Goal: Task Accomplishment & Management: Use online tool/utility

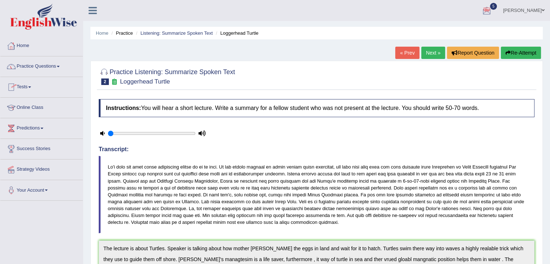
click at [54, 64] on link "Practice Questions" at bounding box center [41, 65] width 82 height 18
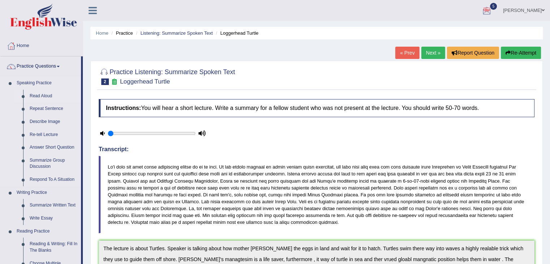
click at [48, 92] on link "Read Aloud" at bounding box center [53, 96] width 55 height 13
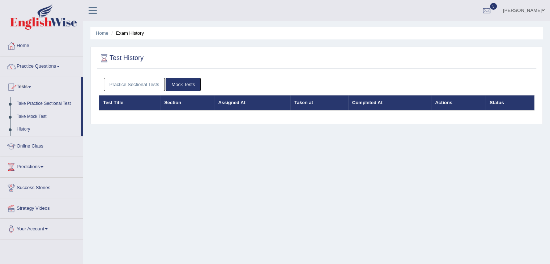
click at [27, 116] on link "Take Mock Test" at bounding box center [47, 116] width 68 height 13
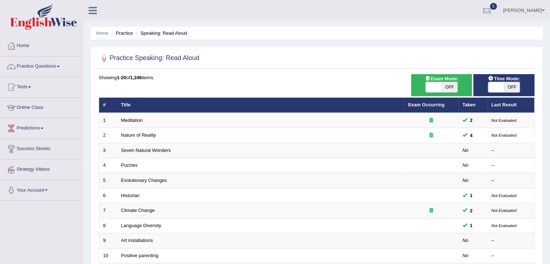
click at [441, 93] on div "Exam Mode: ON OFF" at bounding box center [441, 85] width 61 height 22
click at [453, 86] on span "OFF" at bounding box center [449, 87] width 16 height 10
checkbox input "true"
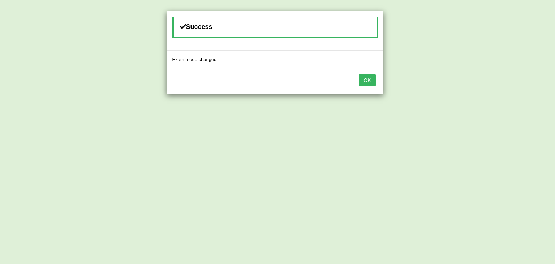
click at [372, 81] on button "OK" at bounding box center [367, 80] width 17 height 12
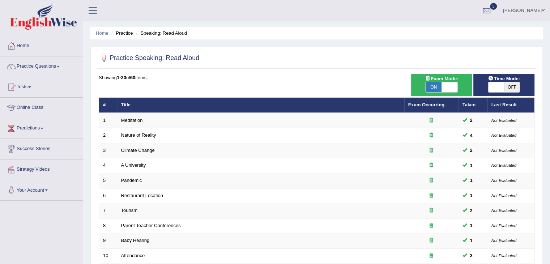
click at [509, 85] on span "OFF" at bounding box center [512, 87] width 16 height 10
checkbox input "true"
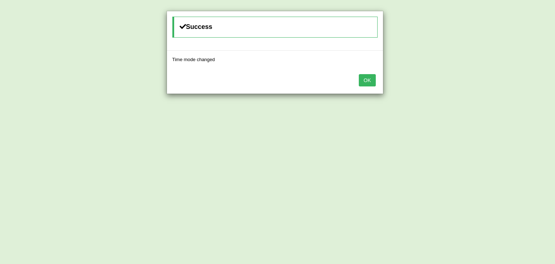
click at [368, 79] on button "OK" at bounding box center [367, 80] width 17 height 12
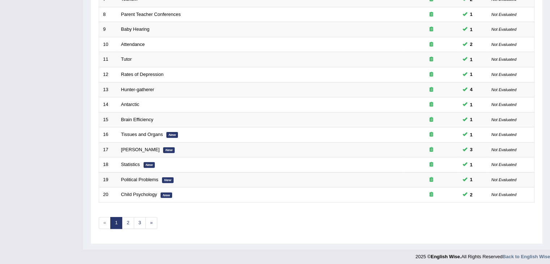
scroll to position [213, 0]
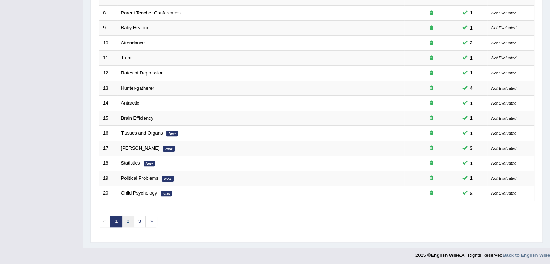
click at [132, 221] on link "2" at bounding box center [128, 221] width 12 height 12
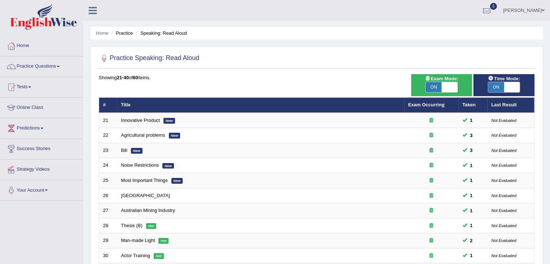
scroll to position [213, 0]
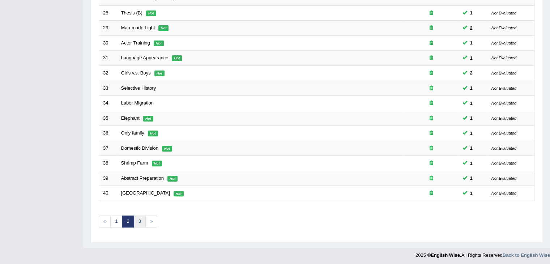
click at [137, 215] on link "3" at bounding box center [140, 221] width 12 height 12
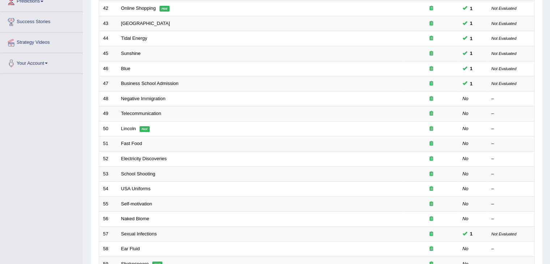
scroll to position [127, 0]
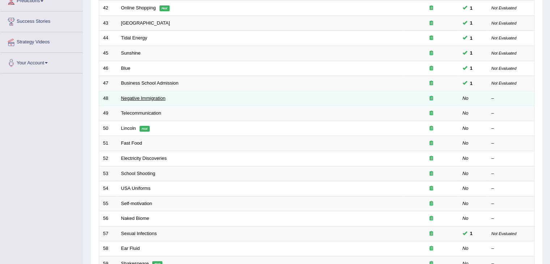
click at [144, 96] on link "Negative Immigration" at bounding box center [143, 97] width 44 height 5
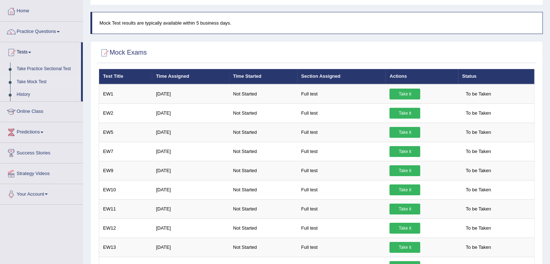
scroll to position [13, 0]
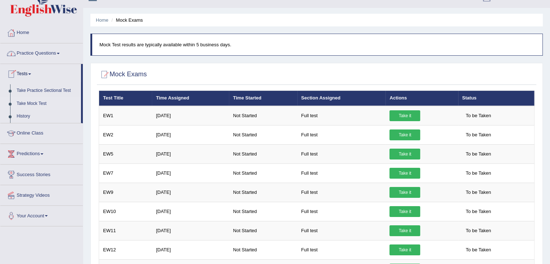
click at [33, 105] on link "Take Mock Test" at bounding box center [47, 103] width 68 height 13
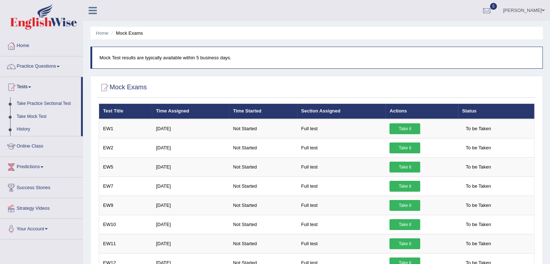
click at [27, 129] on link "History" at bounding box center [47, 129] width 68 height 13
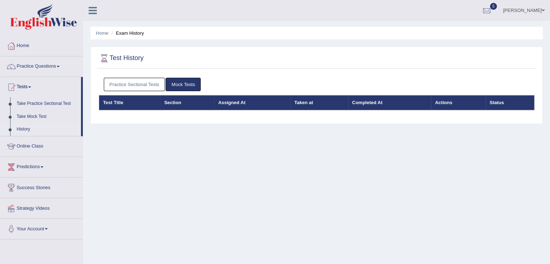
click at [188, 79] on link "Mock Tests" at bounding box center [183, 84] width 35 height 13
click at [139, 82] on link "Practice Sectional Tests" at bounding box center [134, 84] width 61 height 13
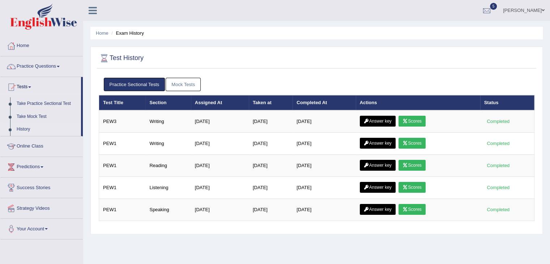
click at [182, 88] on link "Mock Tests" at bounding box center [183, 84] width 35 height 13
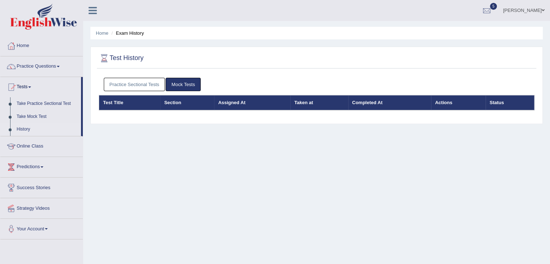
click at [182, 88] on link "Mock Tests" at bounding box center [183, 84] width 35 height 13
click at [32, 116] on link "Take Mock Test" at bounding box center [47, 116] width 68 height 13
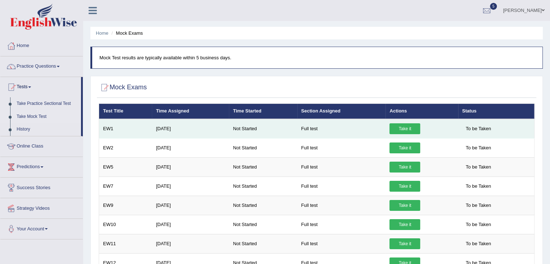
click at [411, 127] on link "Take it" at bounding box center [404, 128] width 31 height 11
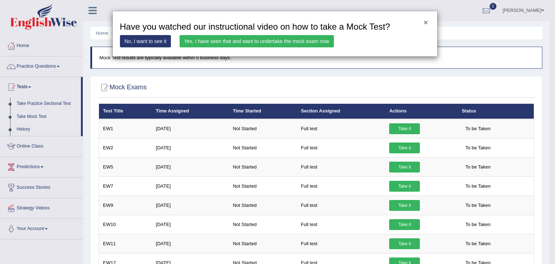
click at [428, 22] on button "×" at bounding box center [426, 22] width 4 height 8
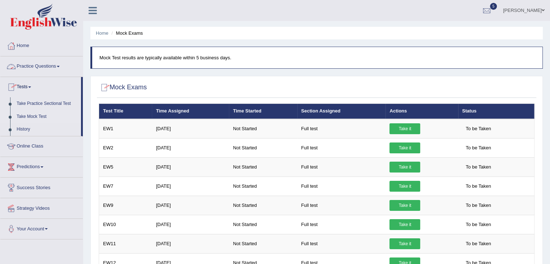
click at [35, 67] on link "Practice Questions" at bounding box center [41, 65] width 82 height 18
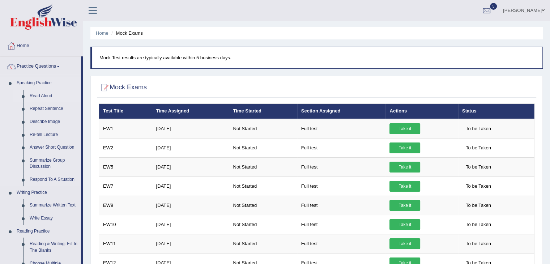
click at [40, 97] on link "Read Aloud" at bounding box center [53, 96] width 55 height 13
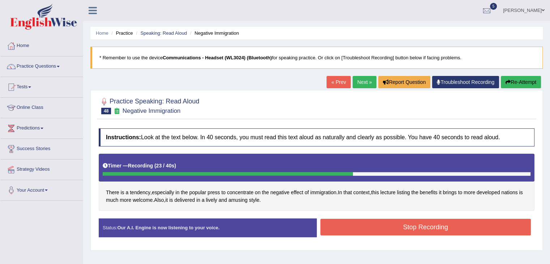
click at [366, 231] on button "Stop Recording" at bounding box center [425, 227] width 211 height 17
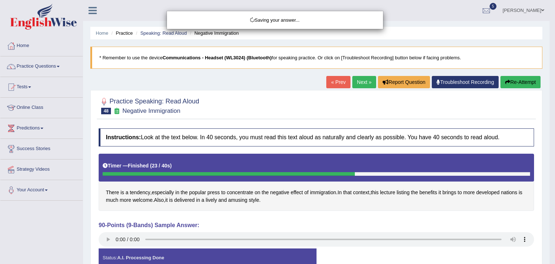
click at [106, 238] on div "Saving your answer..." at bounding box center [277, 132] width 555 height 264
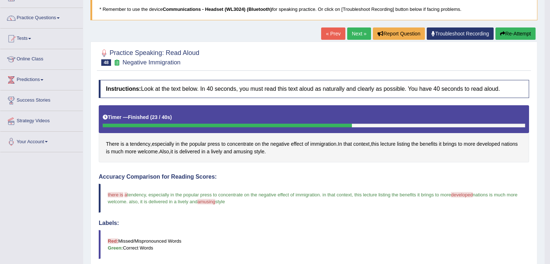
scroll to position [46, 0]
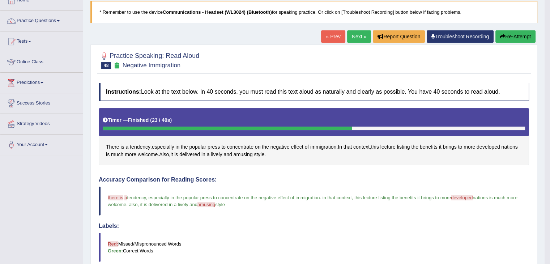
click at [355, 35] on link "Next »" at bounding box center [359, 36] width 24 height 12
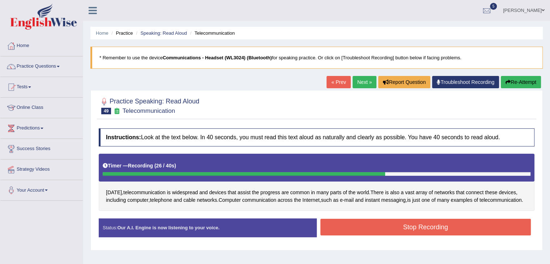
click at [401, 235] on button "Stop Recording" at bounding box center [425, 227] width 211 height 17
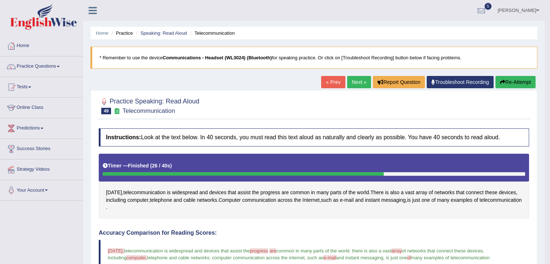
click at [356, 80] on link "Next »" at bounding box center [359, 82] width 24 height 12
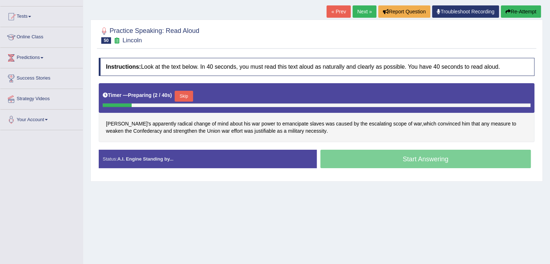
scroll to position [75, 0]
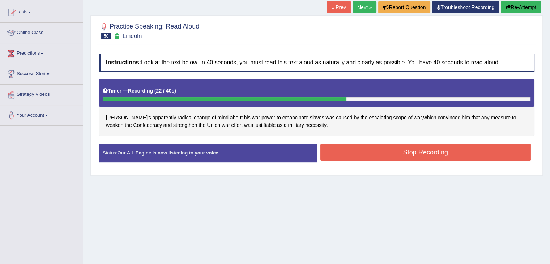
click at [447, 149] on button "Stop Recording" at bounding box center [425, 152] width 211 height 17
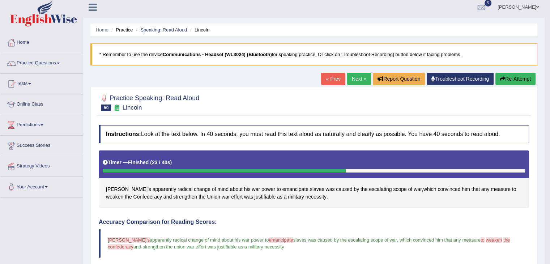
scroll to position [1, 0]
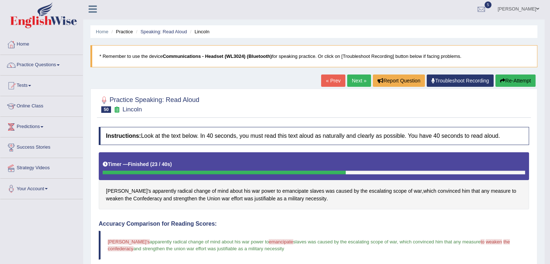
click at [358, 84] on link "Next »" at bounding box center [359, 80] width 24 height 12
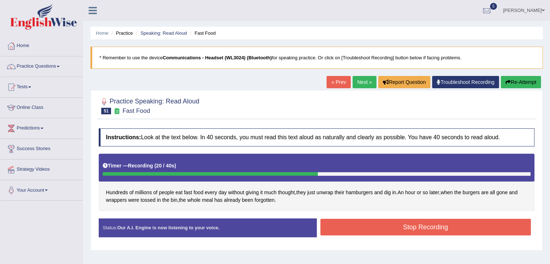
click at [373, 233] on button "Stop Recording" at bounding box center [425, 227] width 211 height 17
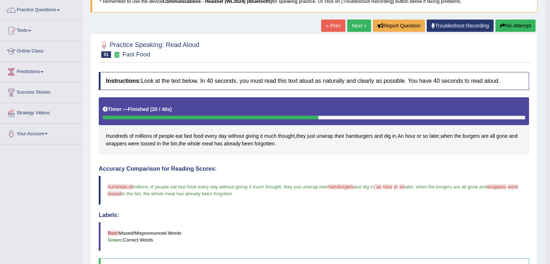
scroll to position [42, 0]
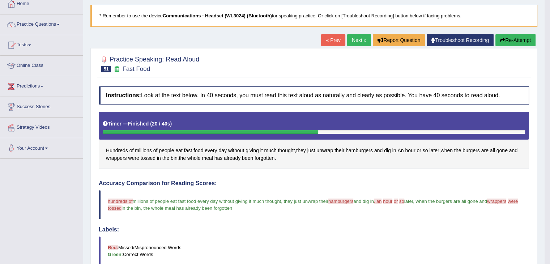
click at [356, 41] on link "Next »" at bounding box center [359, 40] width 24 height 12
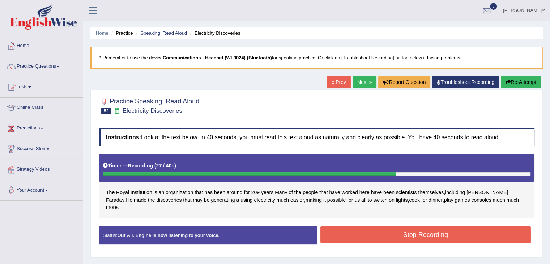
click at [382, 235] on div "Stop Recording" at bounding box center [426, 235] width 218 height 18
click at [379, 226] on button "Stop Recording" at bounding box center [425, 234] width 211 height 17
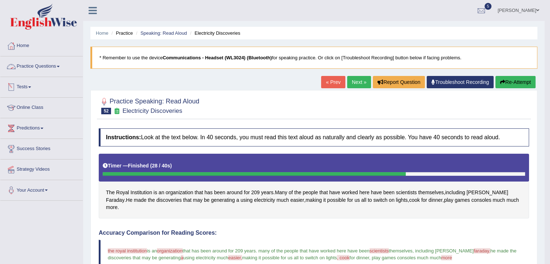
click at [44, 61] on link "Practice Questions" at bounding box center [41, 65] width 82 height 18
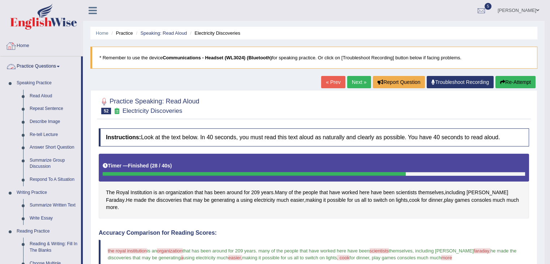
click at [38, 65] on link "Practice Questions" at bounding box center [40, 65] width 81 height 18
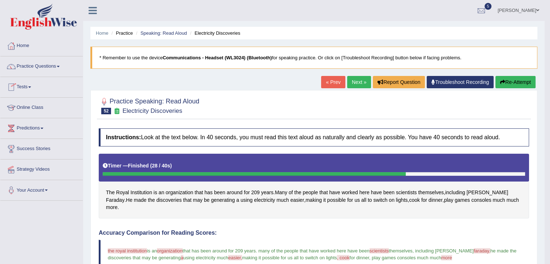
click at [30, 89] on link "Tests" at bounding box center [41, 86] width 82 height 18
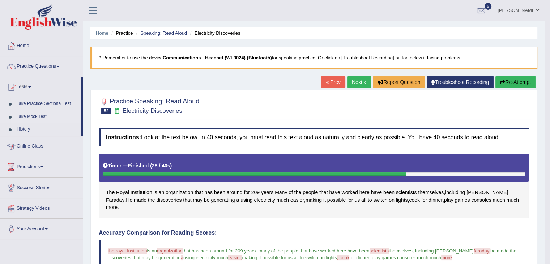
click at [32, 116] on link "Take Mock Test" at bounding box center [47, 116] width 68 height 13
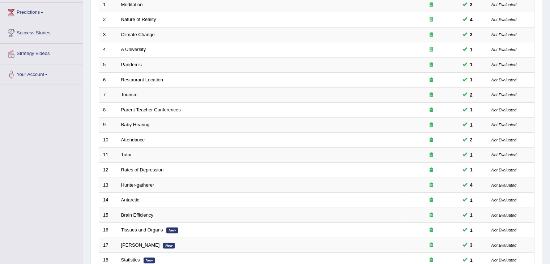
scroll to position [213, 0]
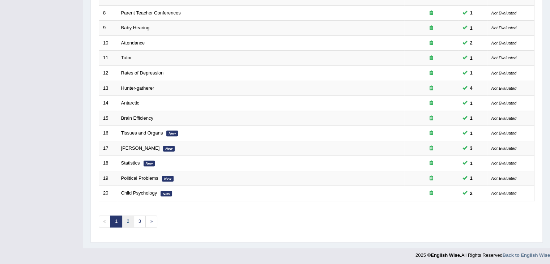
click at [129, 222] on link "2" at bounding box center [128, 221] width 12 height 12
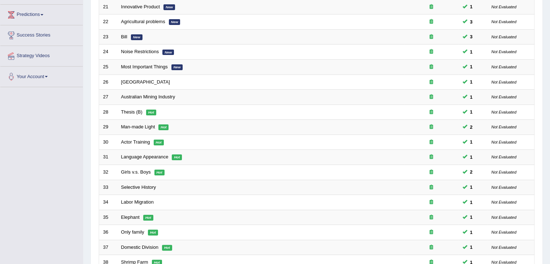
scroll to position [213, 0]
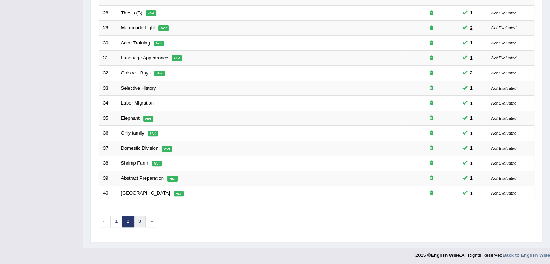
click at [140, 220] on link "3" at bounding box center [140, 221] width 12 height 12
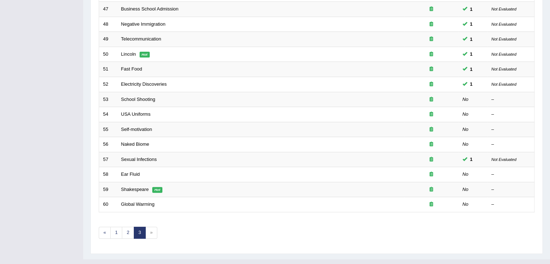
scroll to position [213, 0]
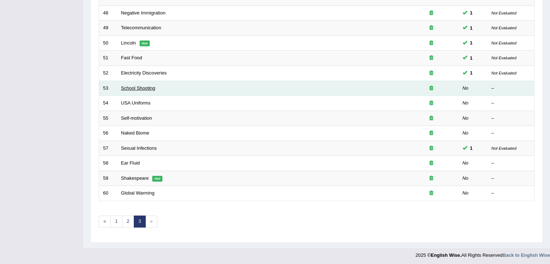
click at [131, 86] on link "School Shooting" at bounding box center [138, 87] width 34 height 5
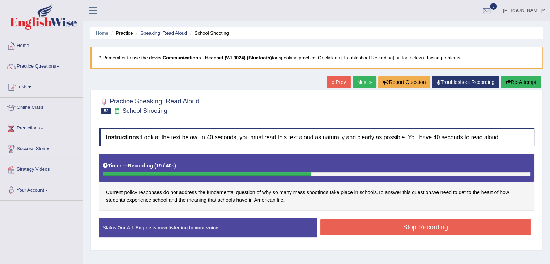
click at [373, 225] on button "Stop Recording" at bounding box center [425, 227] width 211 height 17
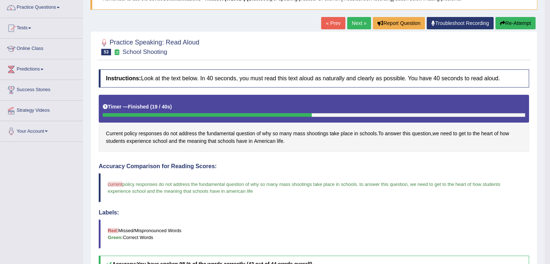
scroll to position [30, 0]
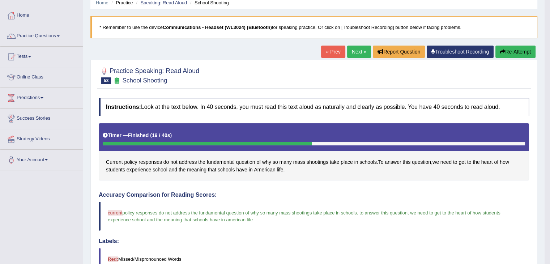
click at [355, 52] on link "Next »" at bounding box center [359, 52] width 24 height 12
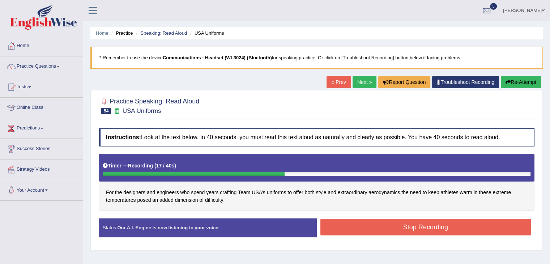
click at [361, 226] on button "Stop Recording" at bounding box center [425, 227] width 211 height 17
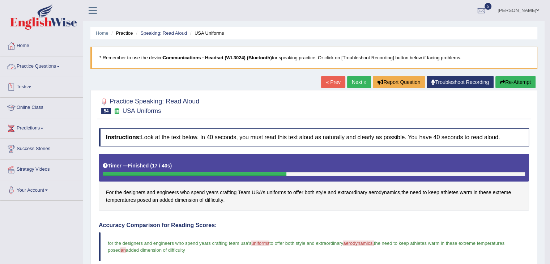
click at [68, 64] on link "Practice Questions" at bounding box center [41, 65] width 82 height 18
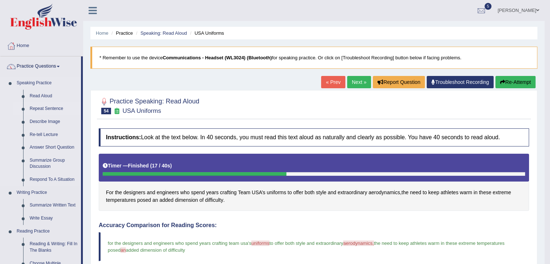
click at [52, 109] on link "Repeat Sentence" at bounding box center [53, 108] width 55 height 13
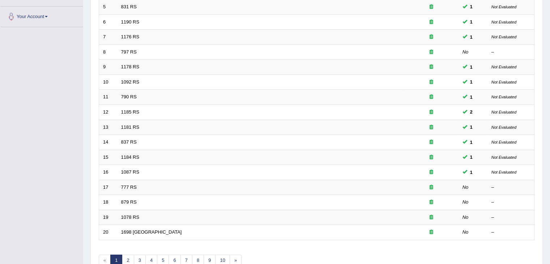
scroll to position [213, 0]
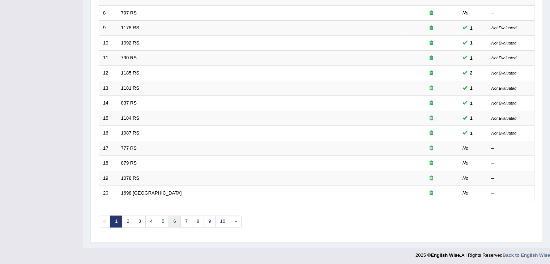
click at [172, 221] on link "6" at bounding box center [174, 221] width 12 height 12
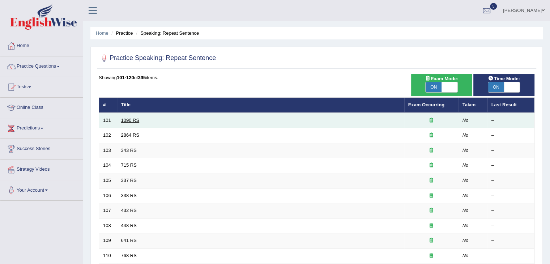
click at [123, 121] on link "1090 RS" at bounding box center [130, 119] width 18 height 5
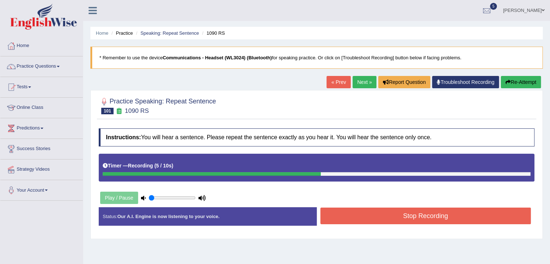
click at [444, 219] on button "Stop Recording" at bounding box center [425, 216] width 211 height 17
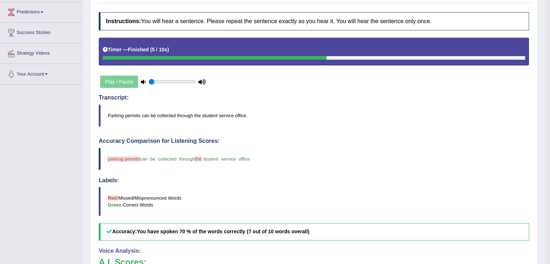
scroll to position [68, 0]
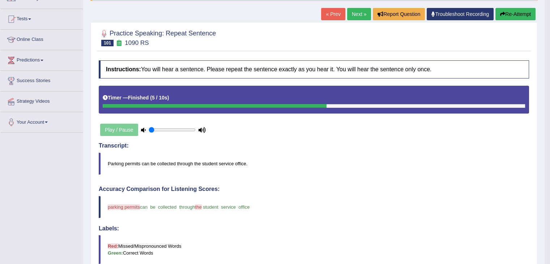
click at [40, 60] on link "Predictions" at bounding box center [41, 59] width 82 height 18
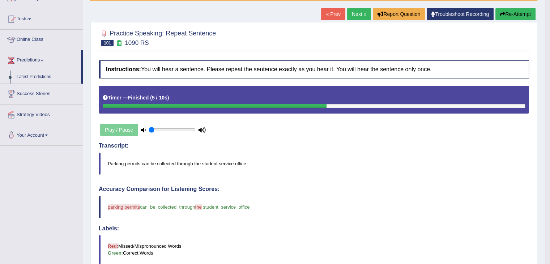
drag, startPoint x: 82, startPoint y: 67, endPoint x: 90, endPoint y: -26, distance: 93.2
click at [90, 0] on html "Toggle navigation Home Practice Questions Speaking Practice Read Aloud Repeat S…" at bounding box center [275, 64] width 550 height 264
click at [26, 16] on link "Tests" at bounding box center [41, 18] width 82 height 18
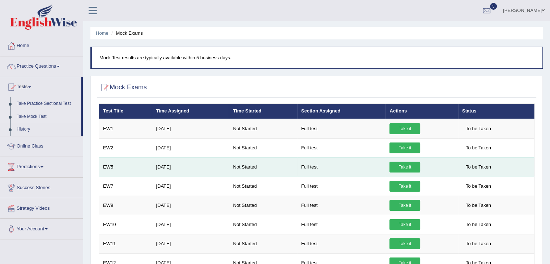
click at [401, 164] on link "Take it" at bounding box center [404, 167] width 31 height 11
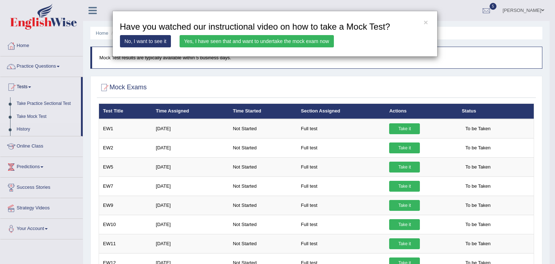
click at [226, 35] on link "Yes, I have seen that and want to undertake the mock exam now" at bounding box center [257, 41] width 154 height 12
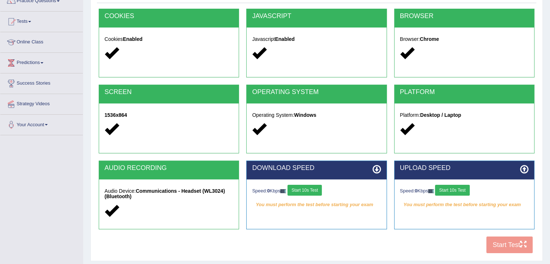
scroll to position [96, 0]
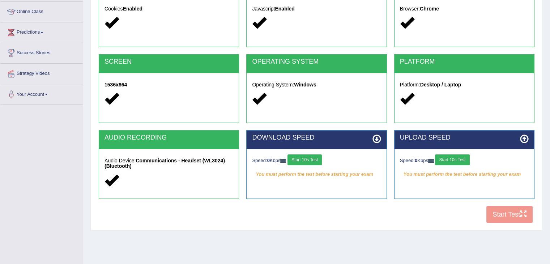
click at [504, 212] on div "COOKIES Cookies Enabled JAVASCRIPT Javascript Enabled BROWSER Browser: Chrome S…" at bounding box center [316, 102] width 439 height 248
click at [312, 158] on button "Start 10s Test" at bounding box center [304, 159] width 34 height 11
click at [454, 161] on div "Speed: 0 Kbps Start 10s Test" at bounding box center [464, 160] width 129 height 13
click at [454, 161] on button "Start 10s Test" at bounding box center [452, 159] width 34 height 11
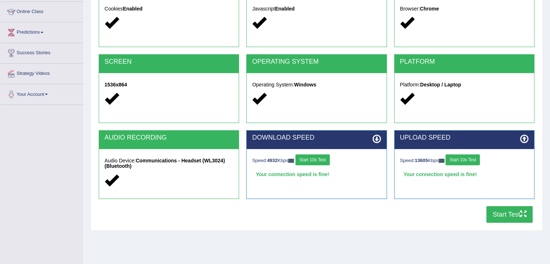
click at [506, 212] on button "Start Test" at bounding box center [509, 214] width 46 height 17
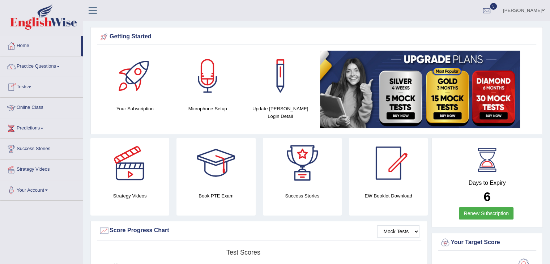
click at [37, 107] on link "Online Class" at bounding box center [41, 107] width 82 height 18
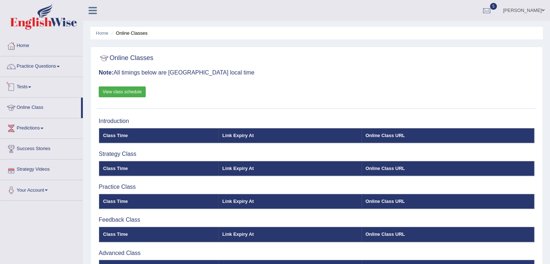
click at [31, 87] on span at bounding box center [29, 86] width 3 height 1
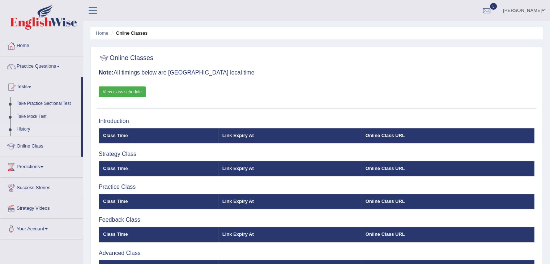
click at [26, 129] on link "History" at bounding box center [47, 129] width 68 height 13
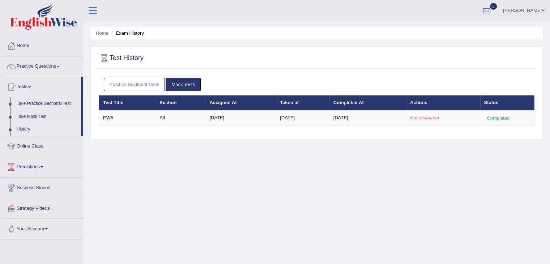
click at [176, 85] on link "Mock Tests" at bounding box center [183, 84] width 35 height 13
